Goal: Task Accomplishment & Management: Complete application form

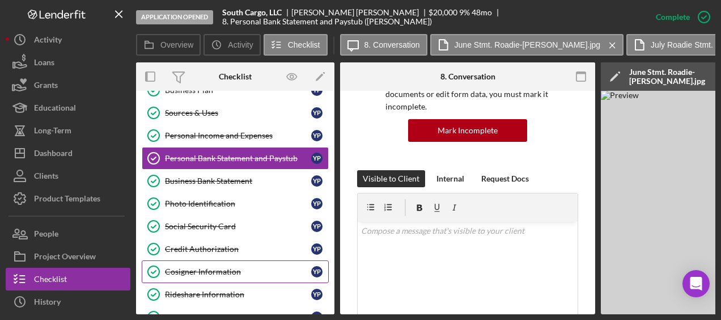
scroll to position [330, 0]
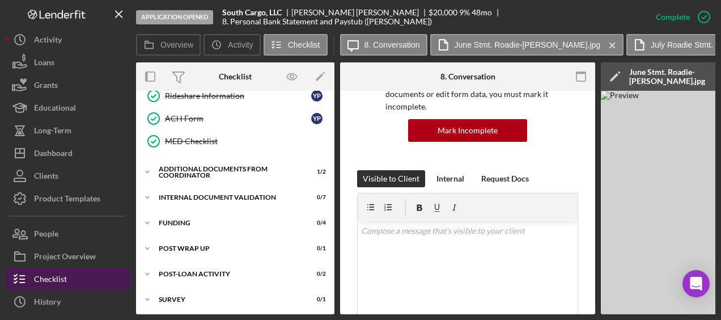
click at [51, 227] on div "Checklist" at bounding box center [50, 281] width 33 height 26
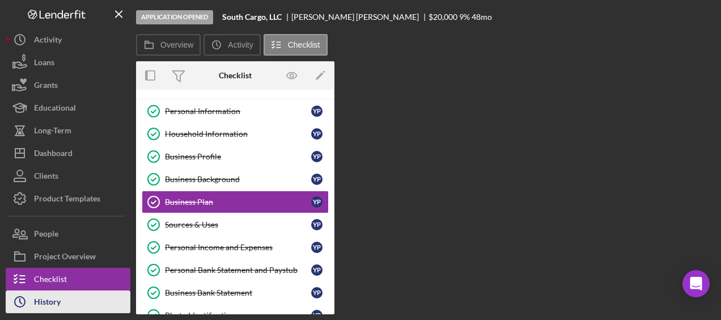
scroll to position [17, 0]
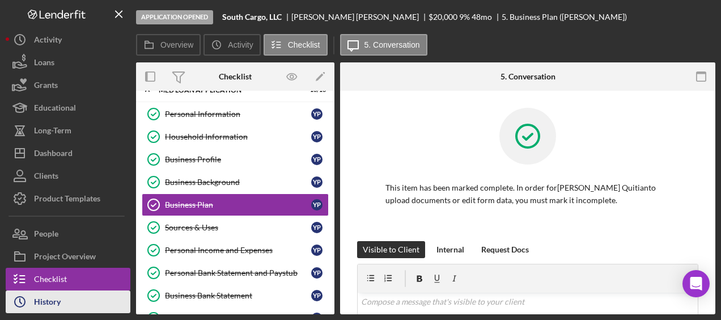
click at [48, 227] on div "History" at bounding box center [47, 303] width 27 height 26
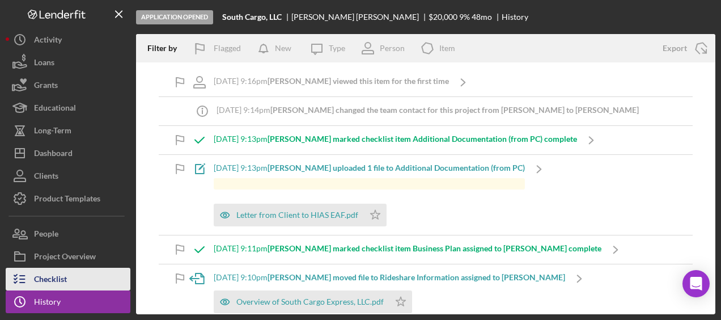
click at [50, 227] on div "Checklist" at bounding box center [50, 281] width 33 height 26
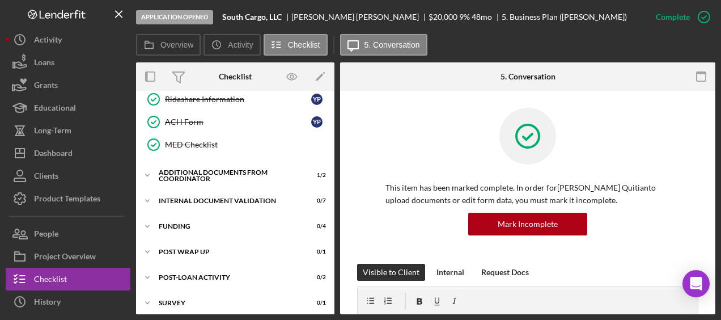
scroll to position [326, 0]
click at [216, 198] on div "Internal Document Validation" at bounding box center [240, 201] width 162 height 7
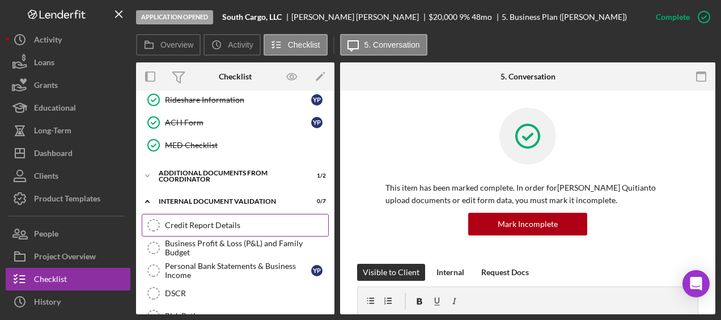
click at [210, 220] on div "Credit Report Details" at bounding box center [246, 224] width 163 height 9
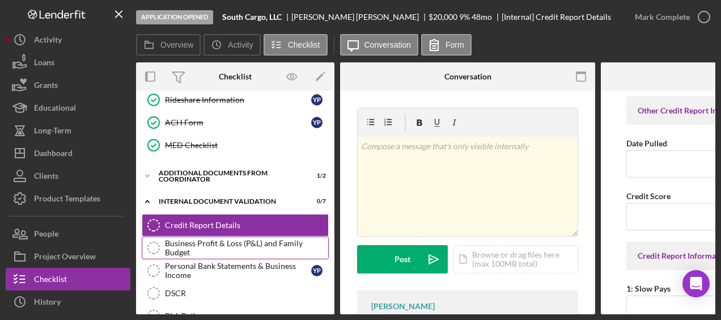
click at [213, 227] on link "Business Profit & Loss (P&L) and Family Budget Business Profit & Loss (P&L) and…" at bounding box center [235, 247] width 187 height 23
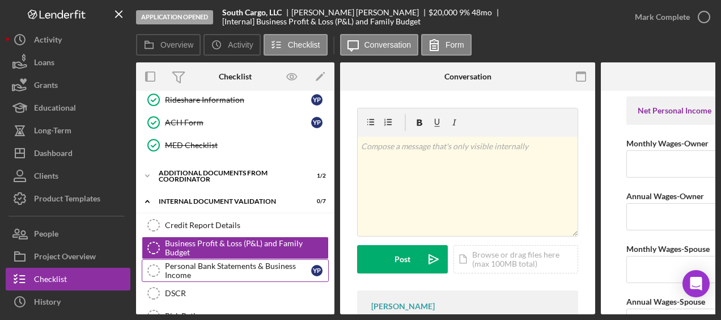
click at [211, 227] on div "Personal Bank Statements & Business Income" at bounding box center [238, 270] width 146 height 18
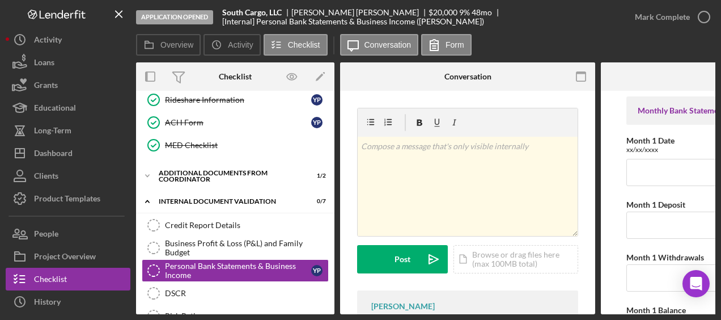
scroll to position [0, 141]
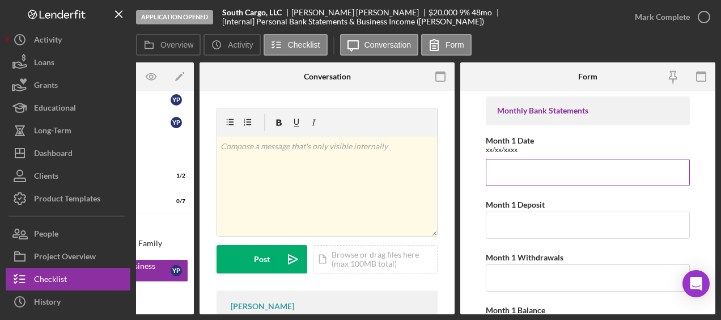
click at [496, 173] on input "Month 1 Date" at bounding box center [588, 172] width 204 height 27
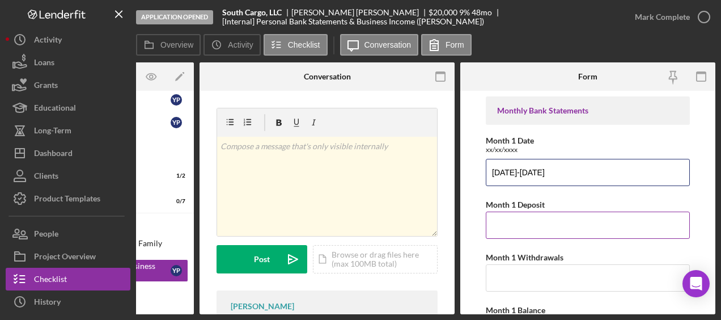
type input "[DATE]-[DATE]"
click at [499, 227] on input "Month 1 Deposit" at bounding box center [588, 224] width 204 height 27
type input "$7,942.41"
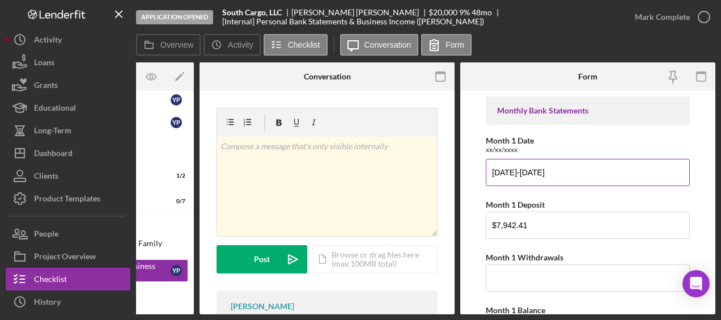
drag, startPoint x: 584, startPoint y: 171, endPoint x: 535, endPoint y: 171, distance: 48.7
click at [535, 171] on input "[DATE]-[DATE]" at bounding box center [588, 172] width 204 height 27
click at [536, 162] on input "[DATE]-[DATE]" at bounding box center [588, 172] width 204 height 27
drag, startPoint x: 577, startPoint y: 165, endPoint x: 537, endPoint y: 165, distance: 39.7
click at [536, 165] on input "[DATE]-[DATE]" at bounding box center [588, 172] width 204 height 27
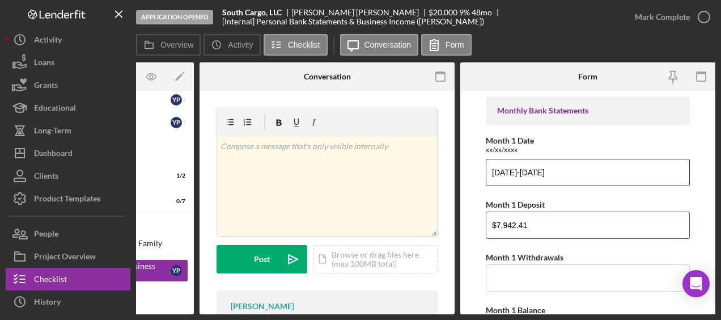
type input "[DATE]-[DATE]"
drag, startPoint x: 551, startPoint y: 221, endPoint x: 464, endPoint y: 226, distance: 86.8
click at [464, 226] on form "Monthly Bank Statements Month 1 Date xx/xx/xxxx [DATE]-[DATE] Month 1 Deposit $…" at bounding box center [587, 202] width 255 height 223
type input "$8,737.89"
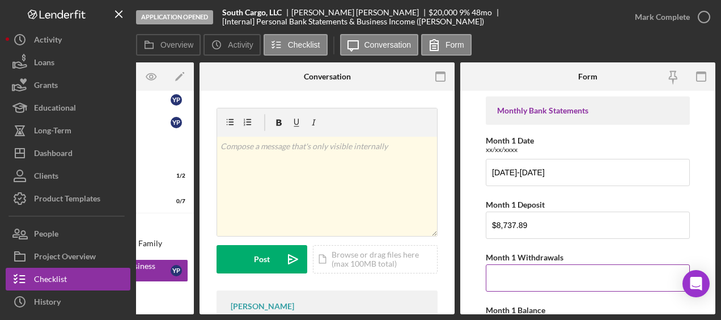
click at [520, 227] on input "Month 1 Withdrawals" at bounding box center [588, 277] width 204 height 27
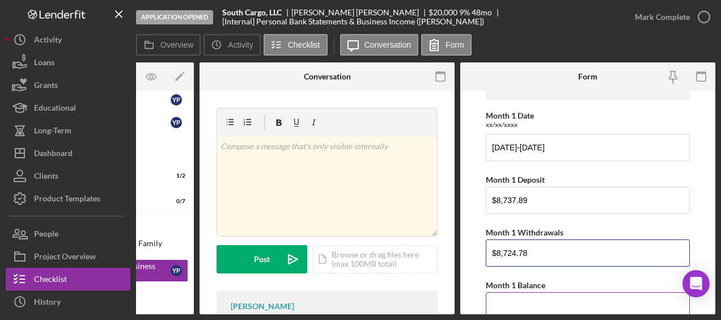
type input "$8,724.78"
click at [520, 227] on input "Month 1 Balance" at bounding box center [588, 305] width 204 height 27
type input "$118.50"
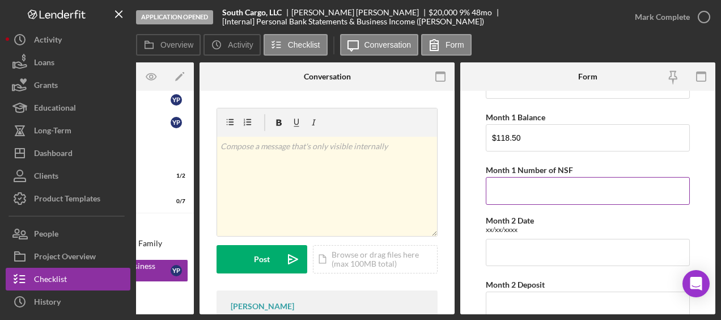
click at [524, 184] on input "Month 1 Number of NSF" at bounding box center [588, 190] width 204 height 27
type input "8 days where balance below zero"
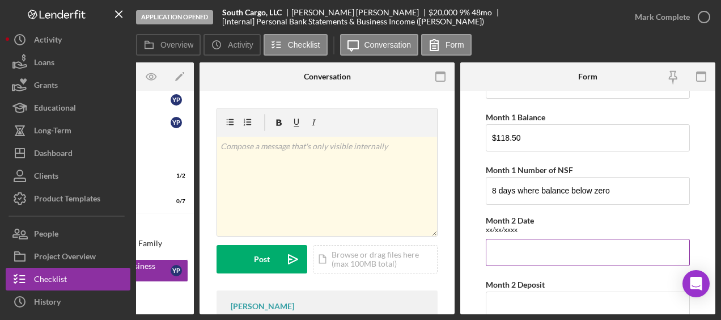
click at [536, 227] on input "Month 2 Date" at bounding box center [588, 252] width 204 height 27
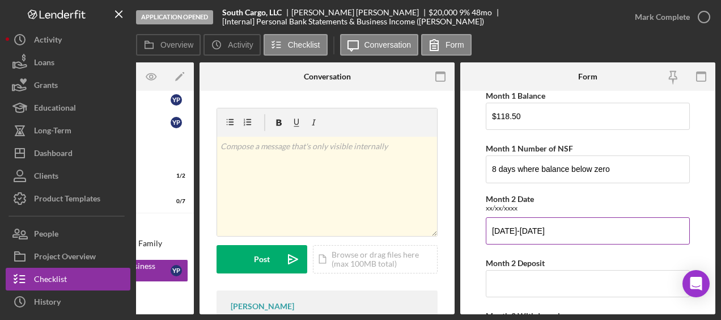
scroll to position [219, 0]
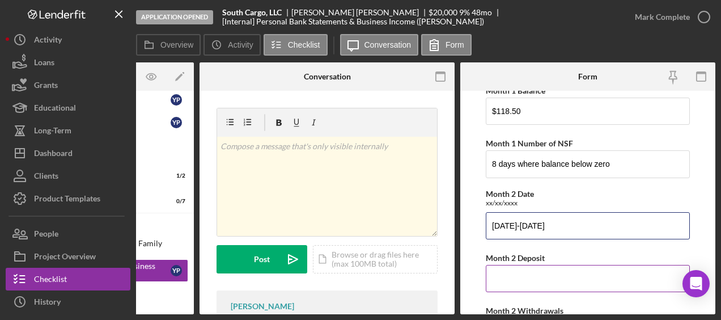
type input "[DATE]-[DATE]"
click at [523, 227] on input "Month 2 Deposit" at bounding box center [588, 278] width 204 height 27
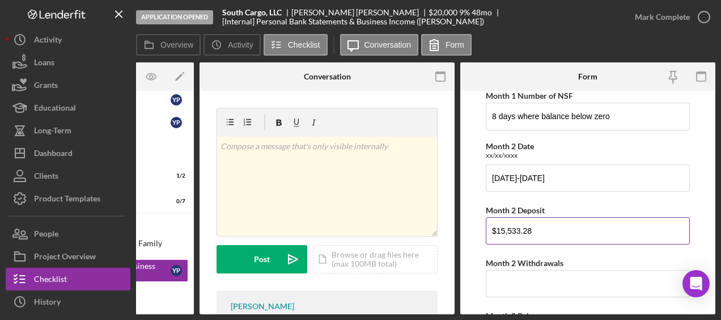
scroll to position [268, 0]
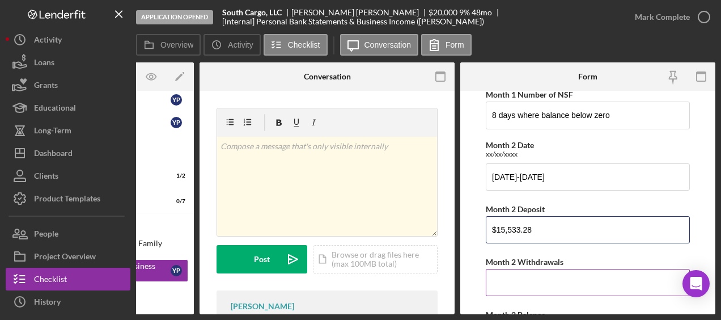
type input "$15,533.28"
click at [513, 227] on input "Month 2 Withdrawals" at bounding box center [588, 282] width 204 height 27
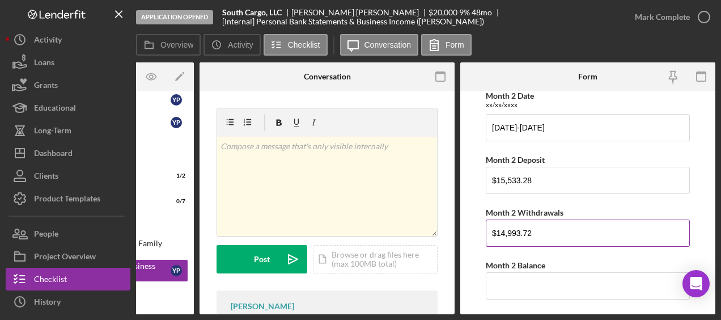
scroll to position [319, 0]
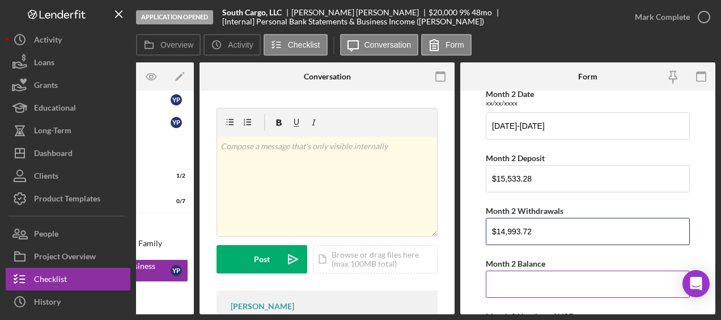
type input "$14,993.72"
click at [521, 227] on input "Month 2 Balance" at bounding box center [588, 283] width 204 height 27
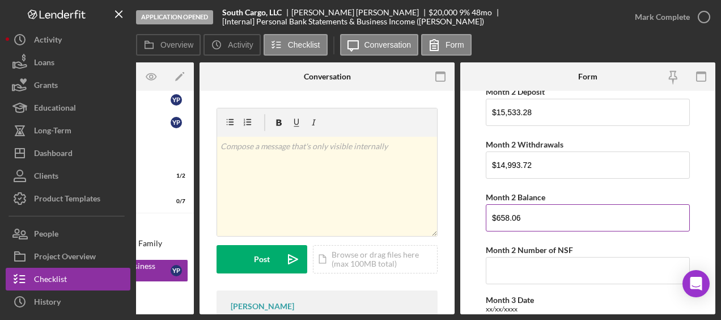
scroll to position [387, 0]
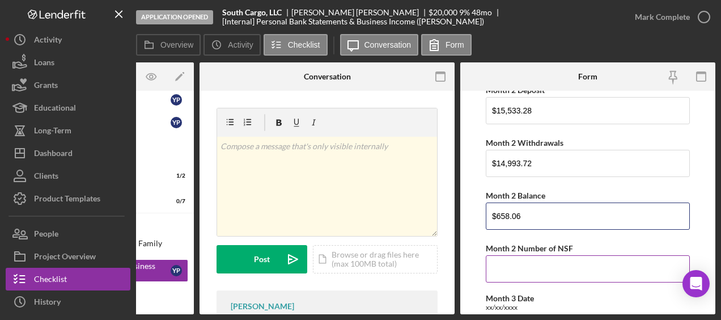
type input "$658.06"
click at [533, 227] on input "Month 2 Number of NSF" at bounding box center [588, 268] width 204 height 27
type input "0"
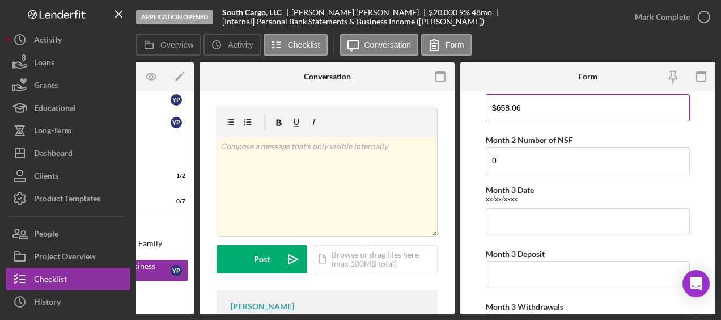
scroll to position [500, 0]
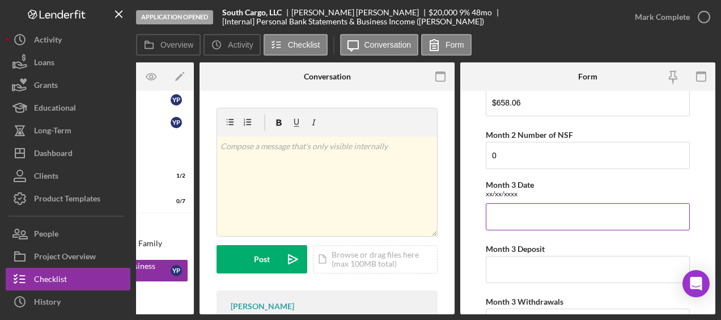
click at [520, 214] on input "Month 3 Date" at bounding box center [588, 216] width 204 height 27
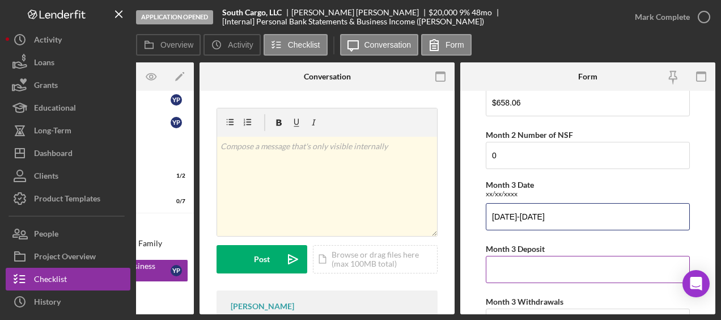
type input "[DATE]-[DATE]"
click at [509, 227] on input "Month 3 Deposit" at bounding box center [588, 269] width 204 height 27
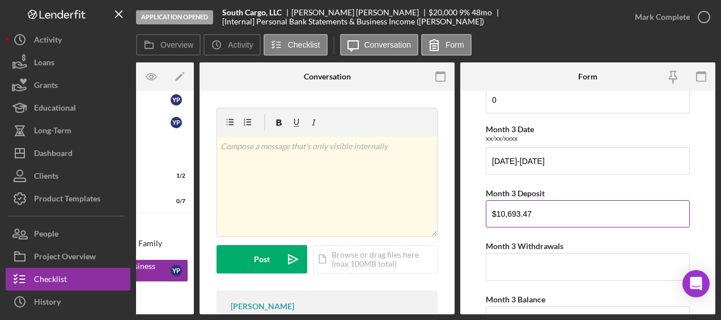
scroll to position [556, 0]
type input "$10,693.47"
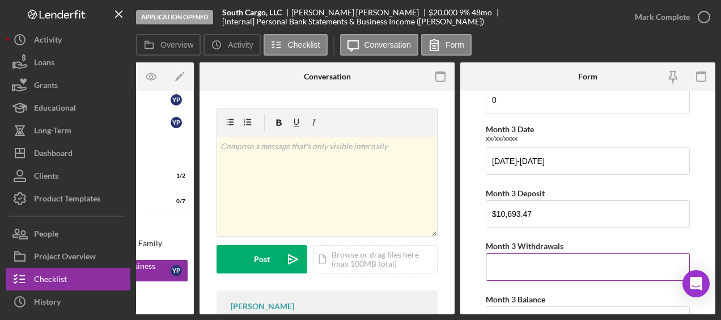
click at [509, 227] on input "Month 3 Withdrawals" at bounding box center [588, 266] width 204 height 27
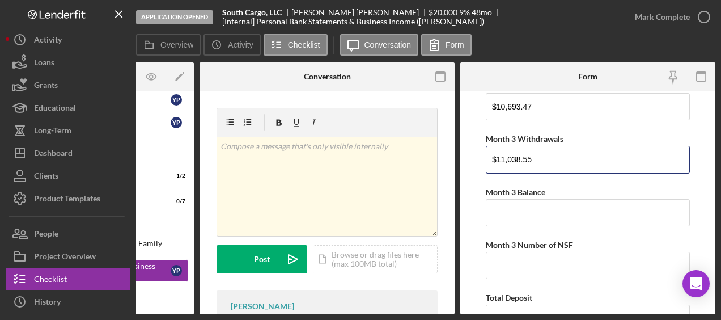
scroll to position [663, 0]
type input "$11,038.55"
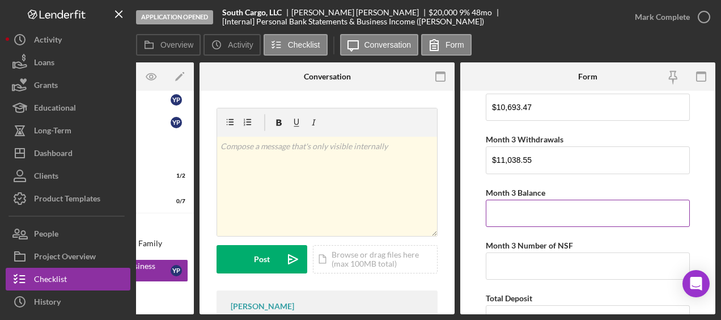
click at [536, 207] on input "Month 3 Balance" at bounding box center [588, 212] width 204 height 27
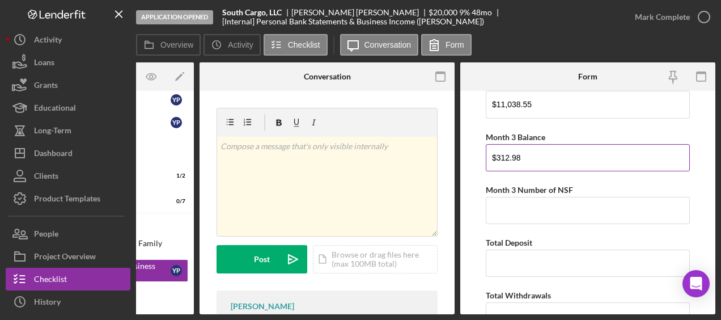
type input "$312.98"
click at [536, 207] on input "Month 3 Number of NSF" at bounding box center [588, 210] width 204 height 27
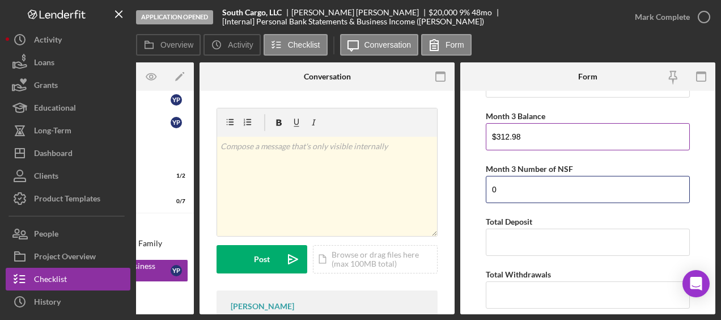
scroll to position [776, 0]
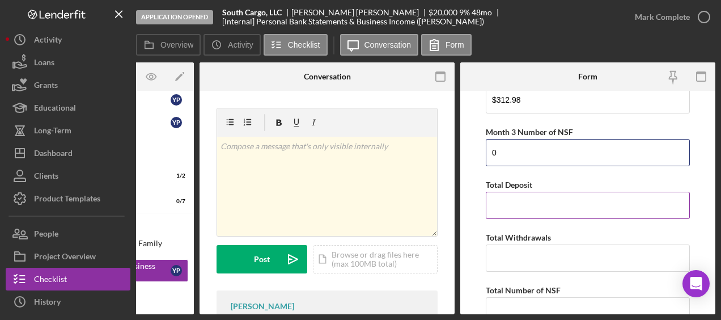
type input "0"
click at [521, 210] on input "Total Deposit" at bounding box center [588, 205] width 204 height 27
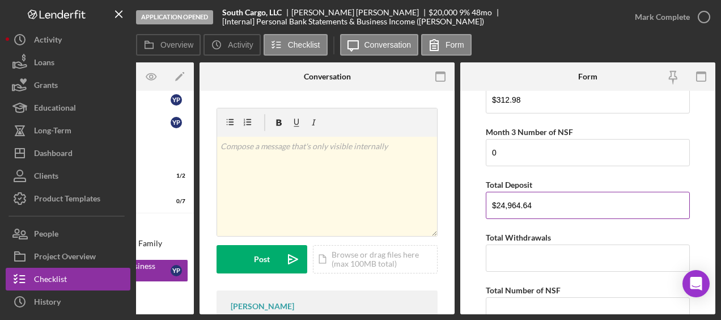
click at [498, 198] on input "$24,964.64" at bounding box center [588, 205] width 204 height 27
click at [499, 198] on input "$24,964.64" at bounding box center [588, 205] width 204 height 27
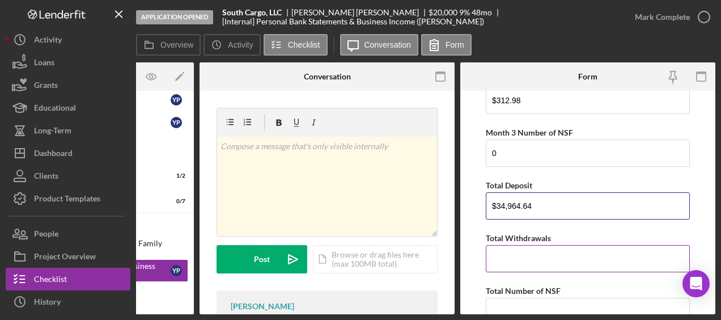
type input "$34,964.64"
click at [524, 227] on input "Total Withdrawals" at bounding box center [588, 258] width 204 height 27
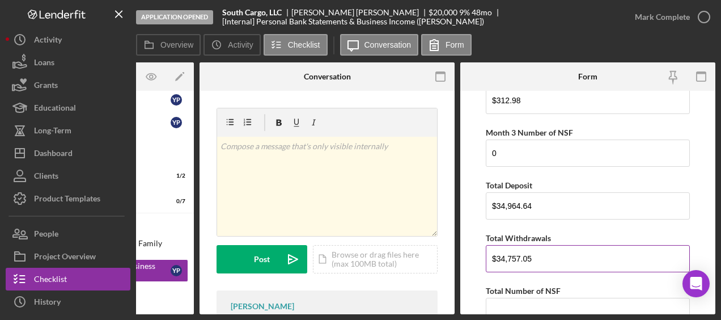
click at [536, 227] on input "$34,757.05" at bounding box center [588, 258] width 204 height 27
type input "$34,757.05"
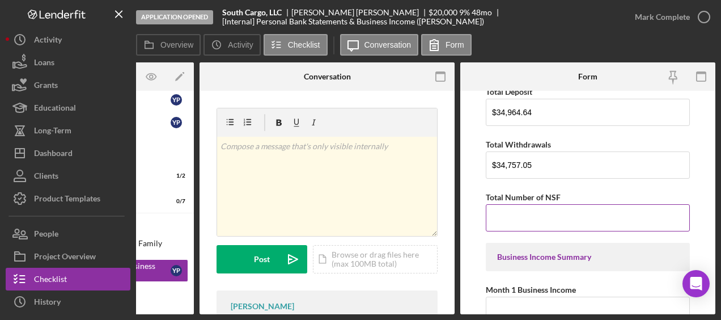
click at [536, 204] on input "Total Number of NSF" at bounding box center [588, 217] width 204 height 27
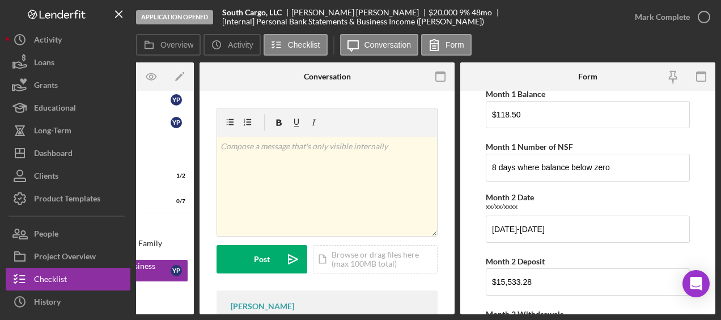
scroll to position [203, 0]
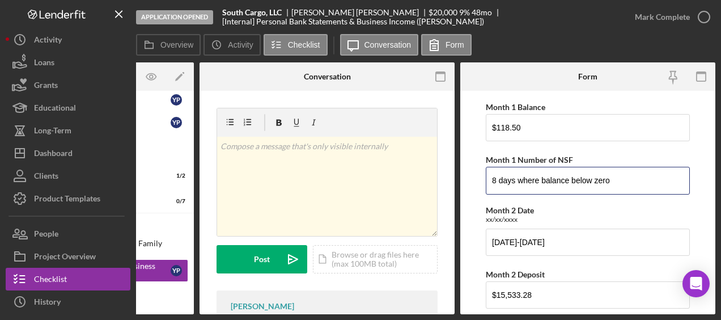
drag, startPoint x: 633, startPoint y: 184, endPoint x: 453, endPoint y: 176, distance: 179.3
click at [453, 176] on div "Overview Internal Workflow Stage Application Opened Icon/Dropdown Arrow Archive…" at bounding box center [425, 188] width 579 height 252
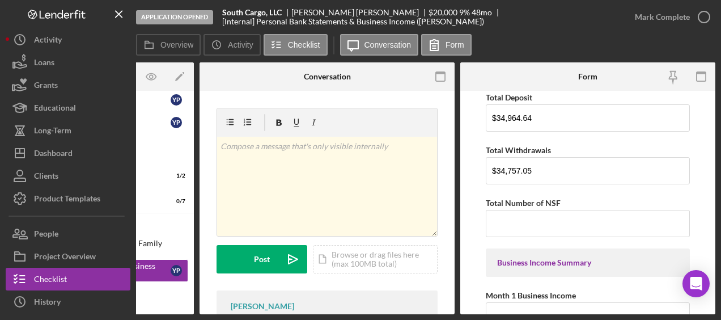
scroll to position [868, 0]
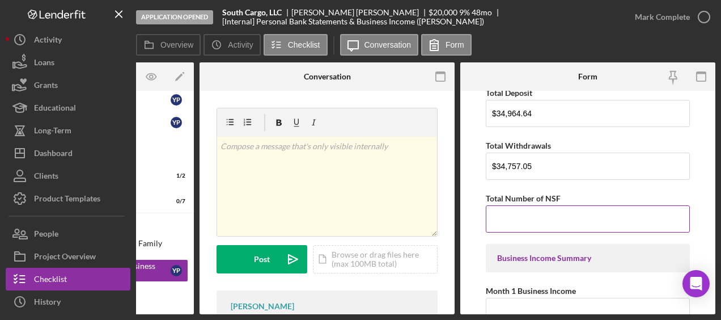
click at [536, 217] on input "Total Number of NSF" at bounding box center [588, 218] width 204 height 27
paste input "8 days where balance below zero"
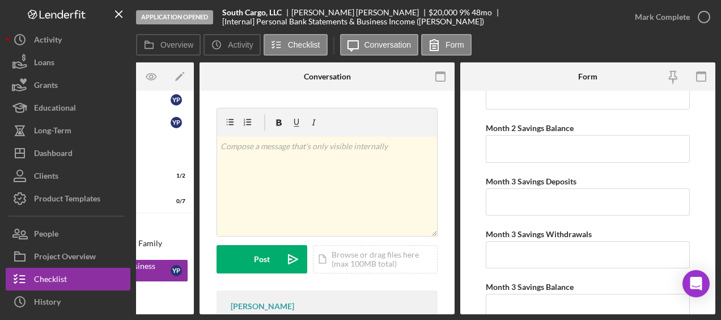
scroll to position [2056, 0]
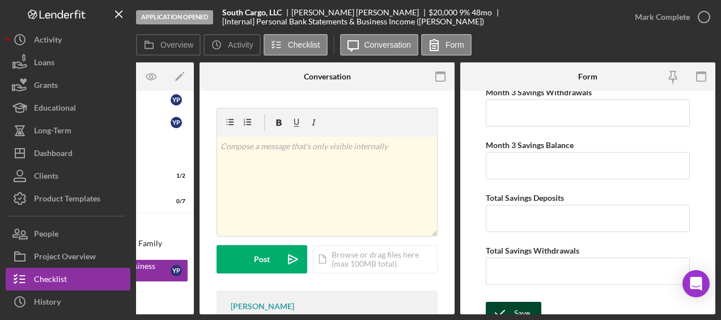
type input "8 days where balance below zero"
click at [518, 227] on div "Save" at bounding box center [522, 313] width 16 height 23
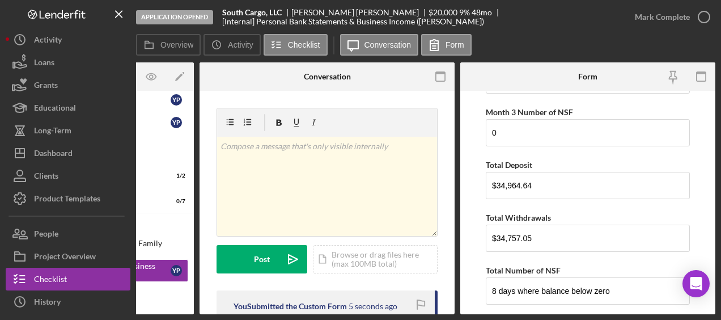
scroll to position [795, 0]
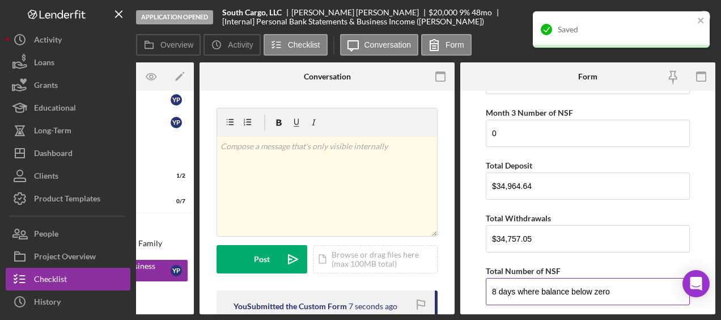
click at [536, 227] on input "8 days where balance below zero" at bounding box center [588, 291] width 204 height 27
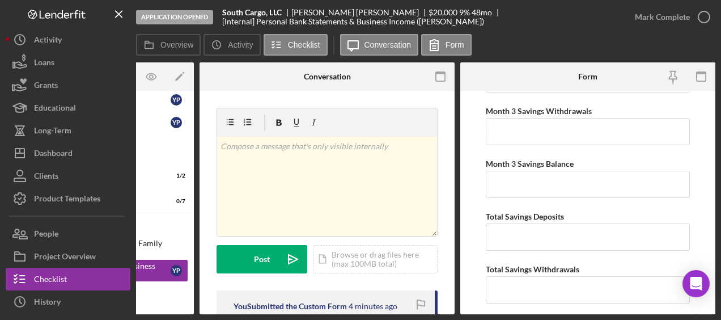
scroll to position [2056, 0]
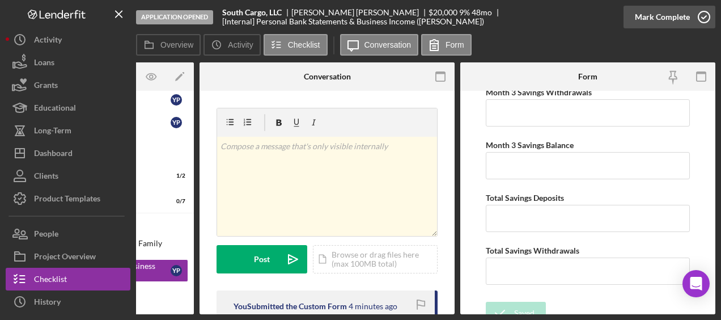
click at [536, 16] on icon "button" at bounding box center [704, 17] width 28 height 28
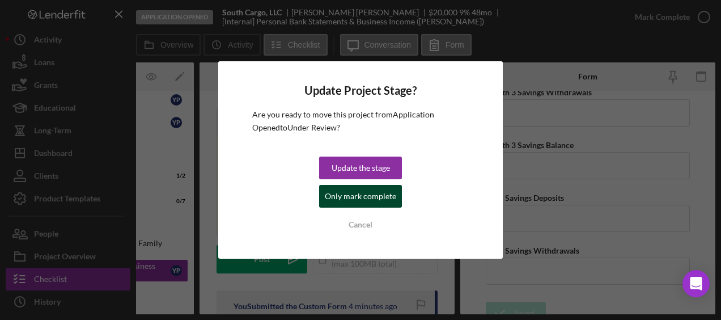
click at [386, 199] on div "Only mark complete" at bounding box center [360, 196] width 71 height 23
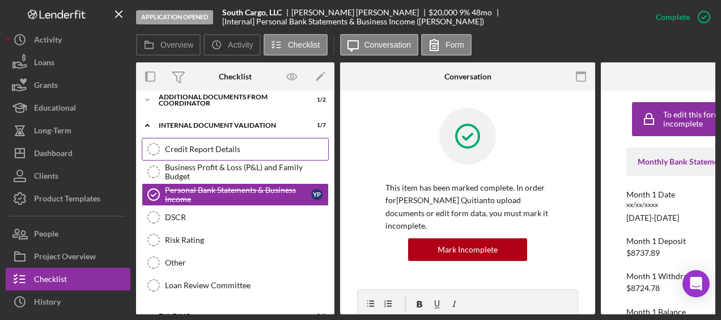
scroll to position [402, 0]
